Goal: Register for event/course

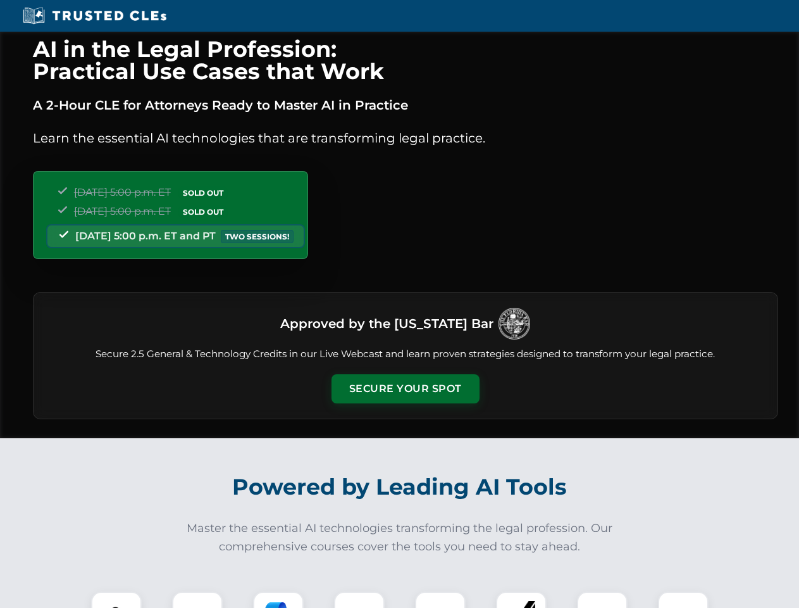
click at [405, 389] on button "Secure Your Spot" at bounding box center [406, 388] width 148 height 29
click at [116, 599] on img at bounding box center [116, 616] width 37 height 37
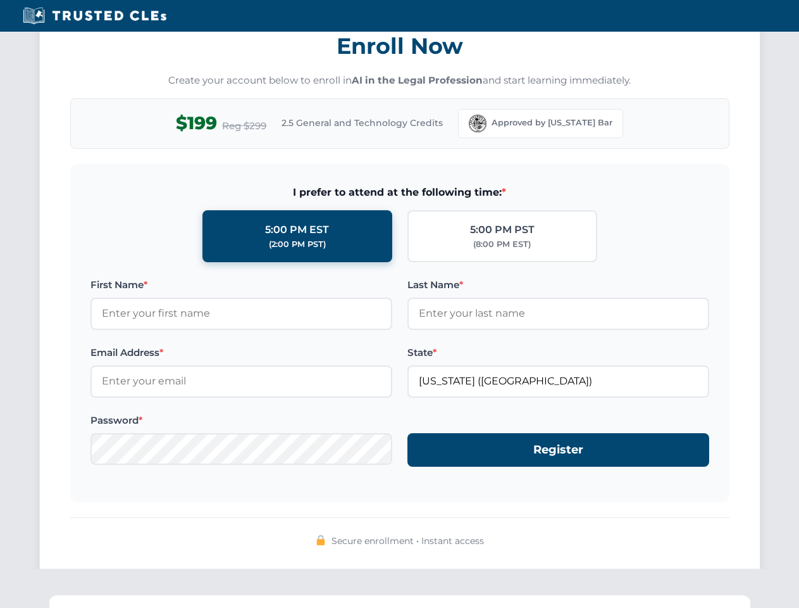
scroll to position [1243, 0]
